Goal: Task Accomplishment & Management: Use online tool/utility

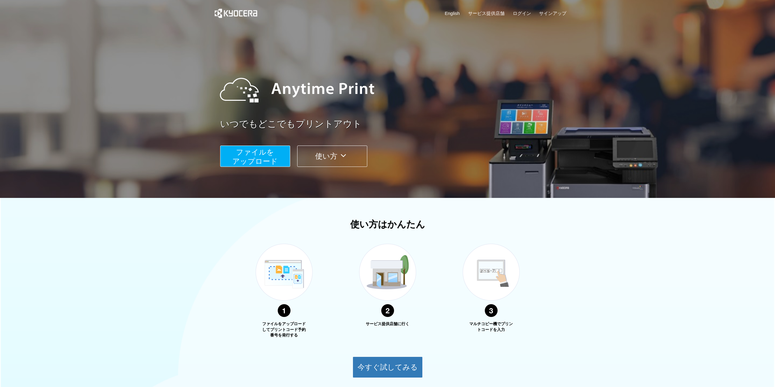
click at [453, 12] on link "English" at bounding box center [452, 13] width 15 height 6
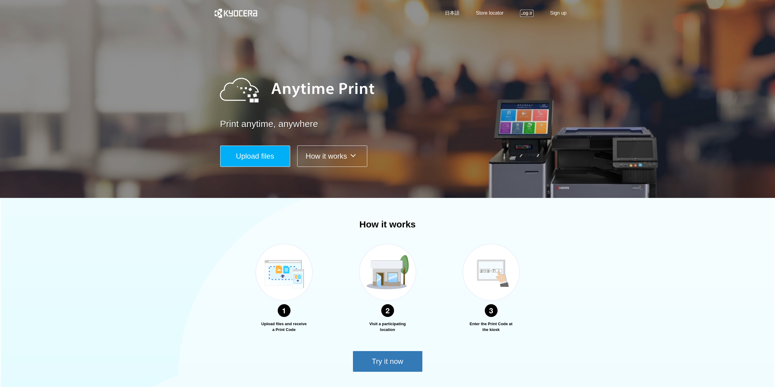
click at [525, 14] on link "Log in" at bounding box center [526, 13] width 13 height 7
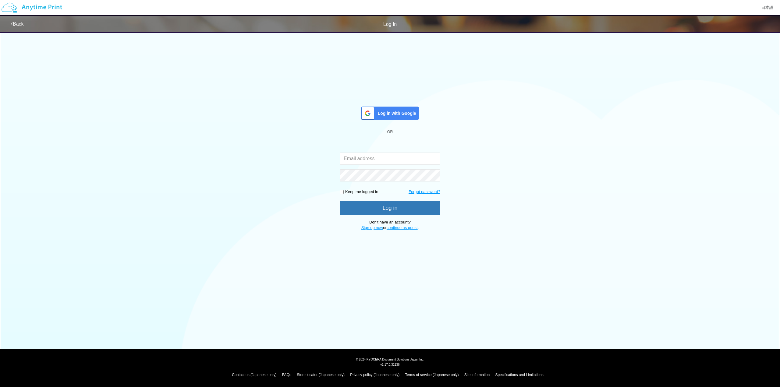
click at [377, 162] on input "email" at bounding box center [390, 159] width 101 height 12
click at [383, 114] on span "Log in with Google" at bounding box center [395, 113] width 41 height 6
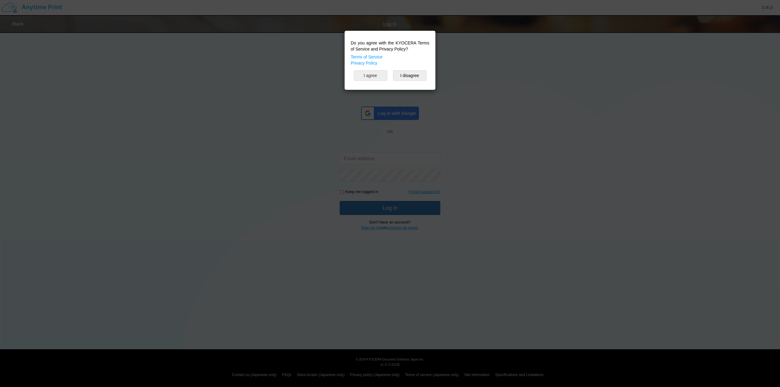
click at [381, 77] on button "I agree" at bounding box center [371, 75] width 34 height 10
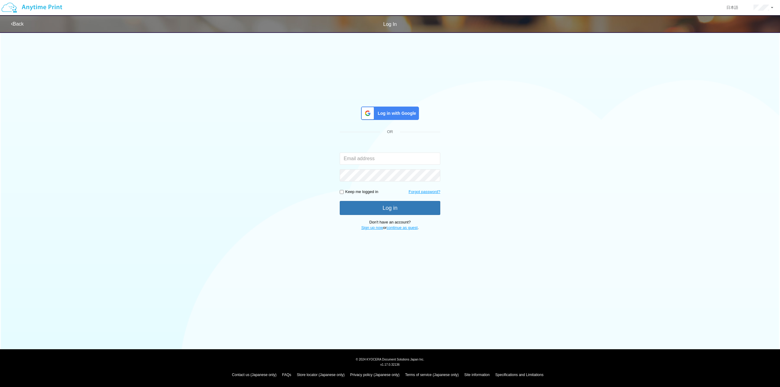
click at [386, 111] on span "Log in with Google" at bounding box center [395, 113] width 41 height 6
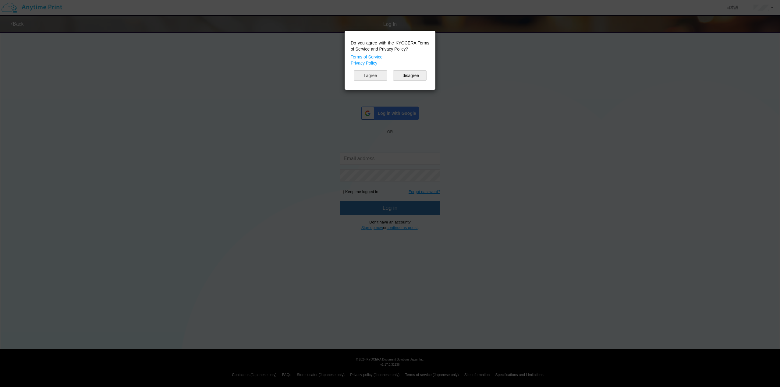
click at [370, 73] on button "I agree" at bounding box center [371, 75] width 34 height 10
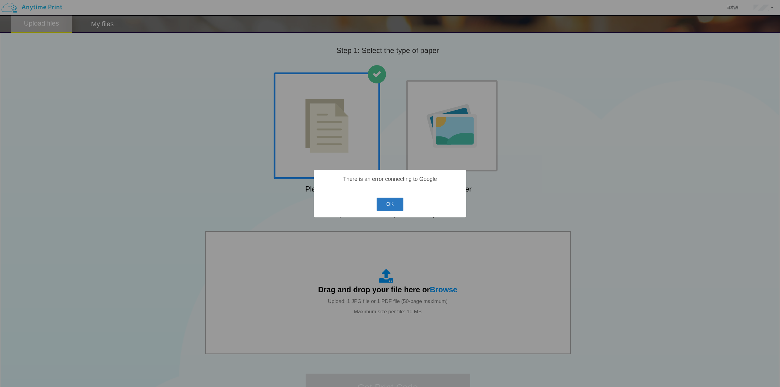
click at [383, 207] on button "OK" at bounding box center [389, 204] width 27 height 13
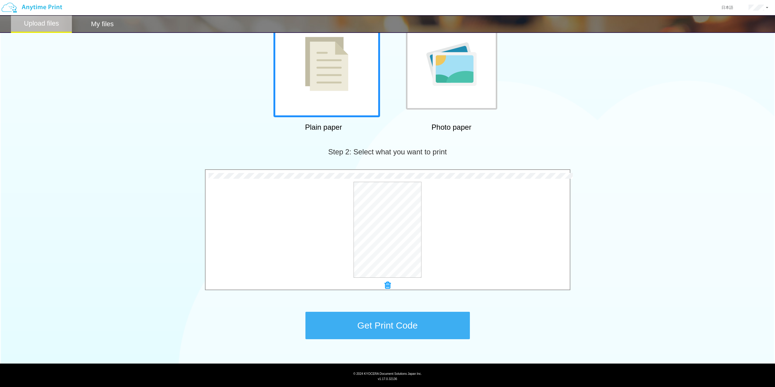
scroll to position [76, 0]
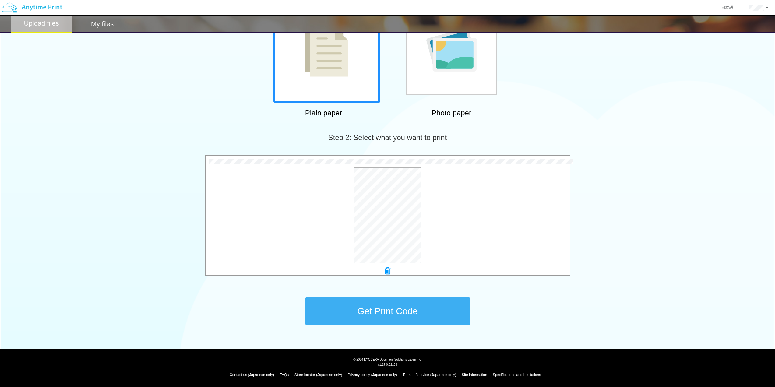
click at [401, 314] on button "Get Print Code" at bounding box center [387, 311] width 164 height 27
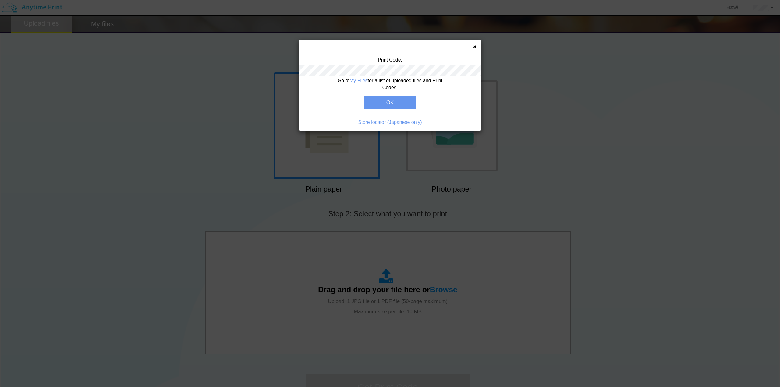
drag, startPoint x: 388, startPoint y: 104, endPoint x: 462, endPoint y: 95, distance: 73.9
click at [464, 96] on div "Go to My Files for a list of uploaded files and Print Codes. OK Store locator (…" at bounding box center [390, 104] width 182 height 54
click at [396, 101] on button "OK" at bounding box center [390, 102] width 52 height 13
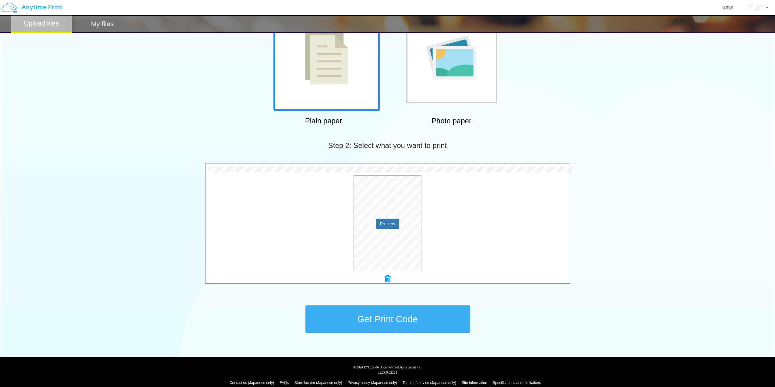
scroll to position [76, 0]
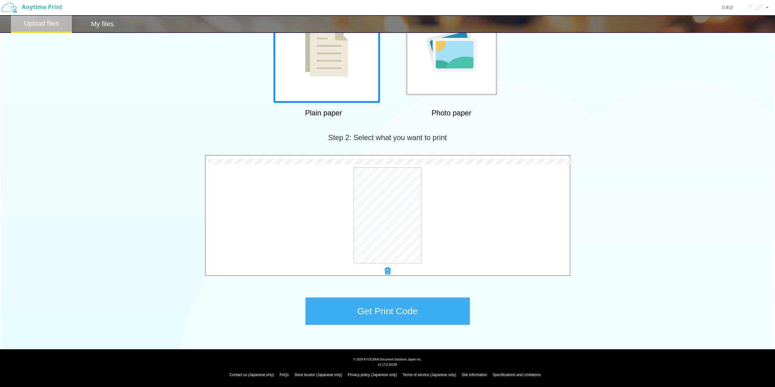
click at [390, 312] on button "Get Print Code" at bounding box center [387, 311] width 164 height 27
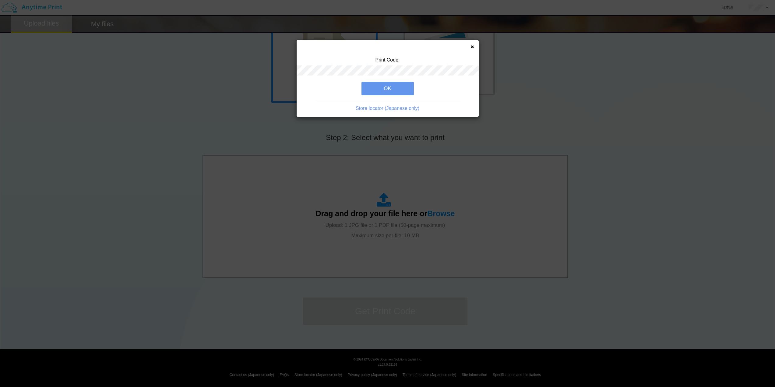
scroll to position [0, 0]
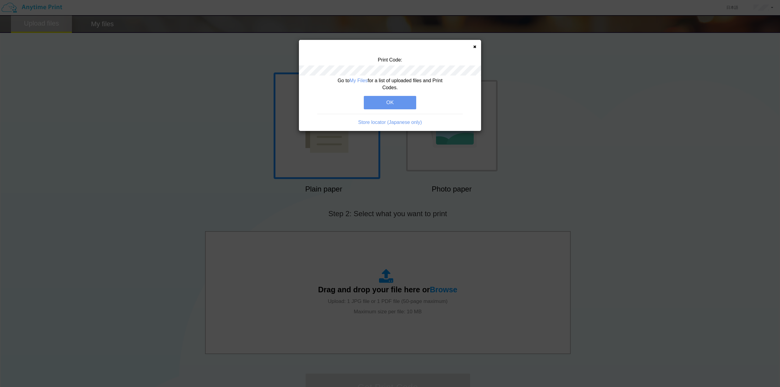
drag, startPoint x: 384, startPoint y: 104, endPoint x: 456, endPoint y: 104, distance: 71.6
click at [456, 104] on div "Go to My Files for a list of uploaded files and Print Codes. OK Store locator (…" at bounding box center [390, 104] width 182 height 54
click at [475, 44] on div "Print Code: Go to My Files for a list of uploaded files and Print Codes. OK Sto…" at bounding box center [390, 85] width 182 height 91
click at [474, 46] on icon at bounding box center [474, 47] width 3 height 4
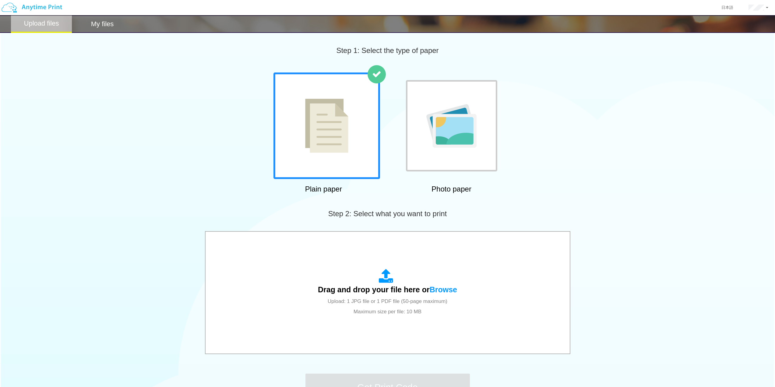
click at [631, 168] on div "Plain paper Photo paper" at bounding box center [387, 134] width 775 height 124
click at [197, 220] on div "Step 2: Select what you want to print" at bounding box center [387, 213] width 775 height 35
